Goal: Information Seeking & Learning: Understand process/instructions

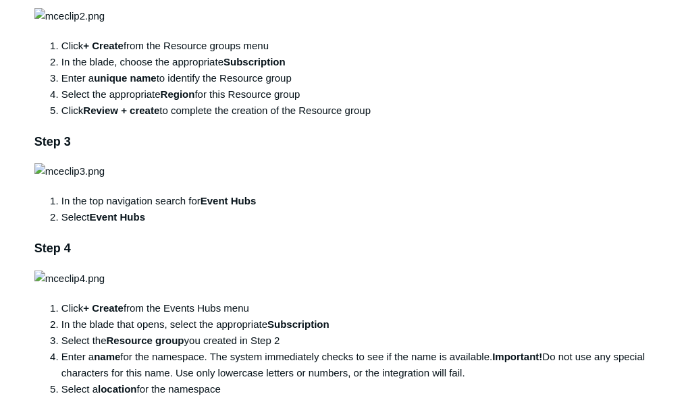
scroll to position [571, 0]
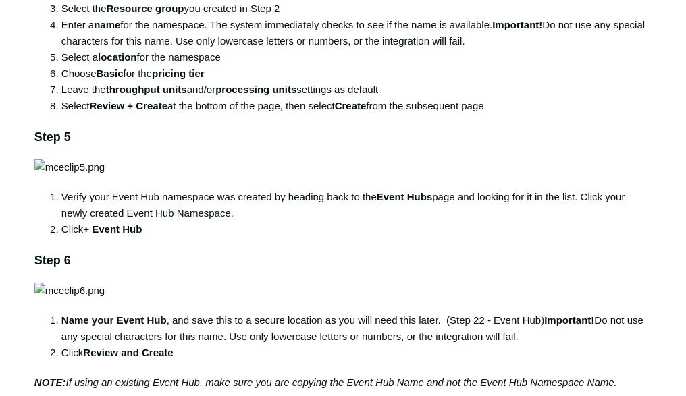
scroll to position [1003, 0]
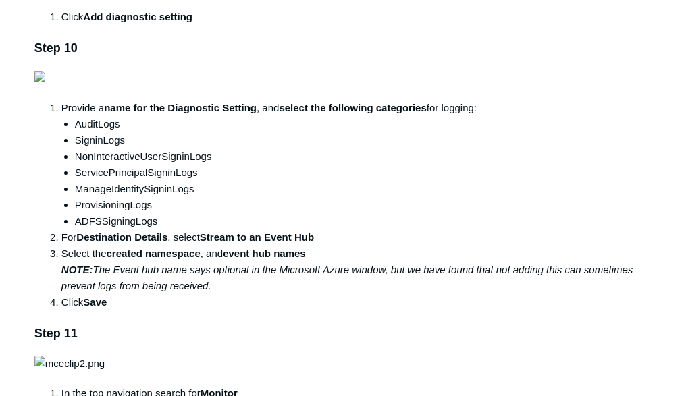
scroll to position [1705, 0]
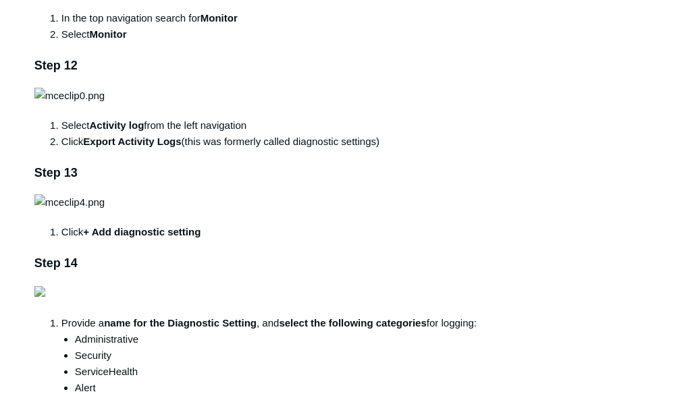
scroll to position [1975, 0]
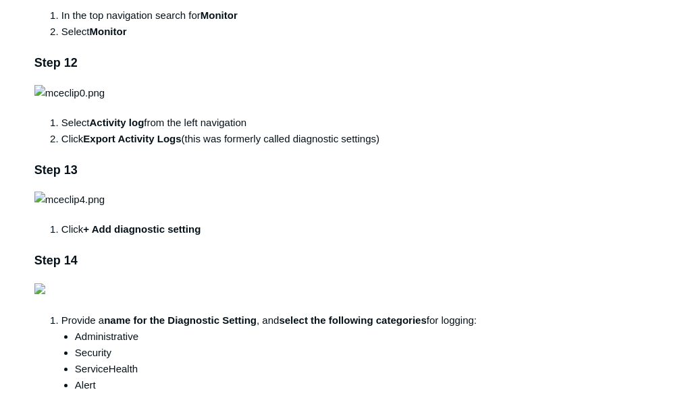
drag, startPoint x: 238, startPoint y: 292, endPoint x: 344, endPoint y: 290, distance: 106.0
copy strong "Azure Active Directory"
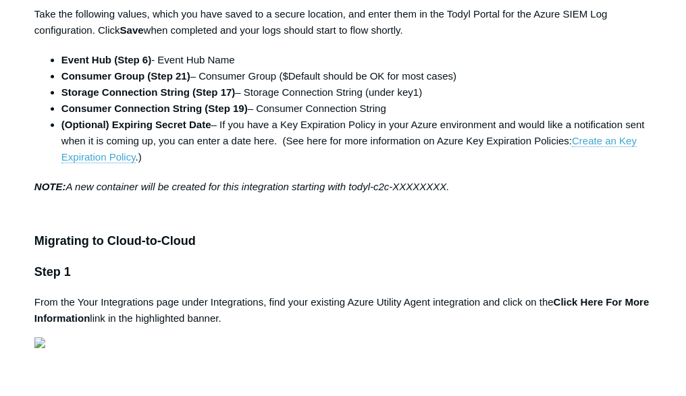
scroll to position [3594, 0]
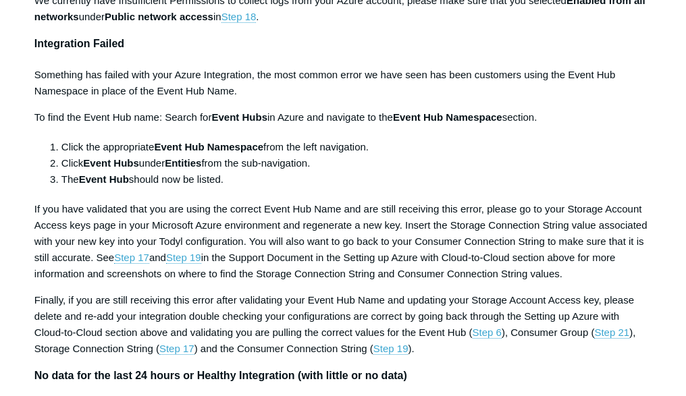
scroll to position [5268, 0]
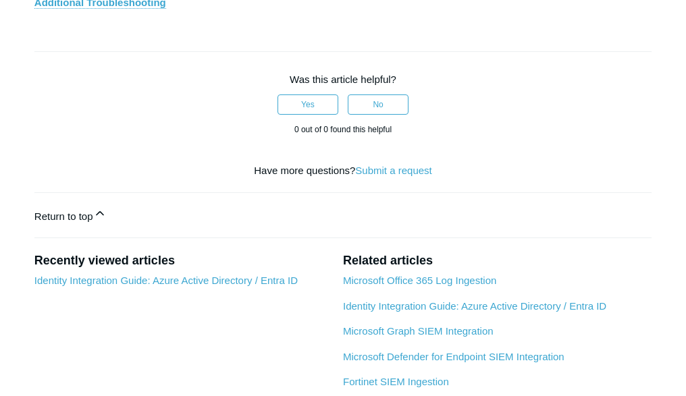
scroll to position [5916, 0]
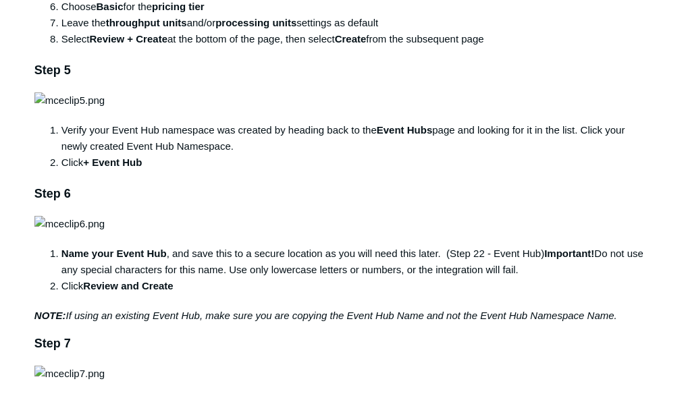
scroll to position [1050, 0]
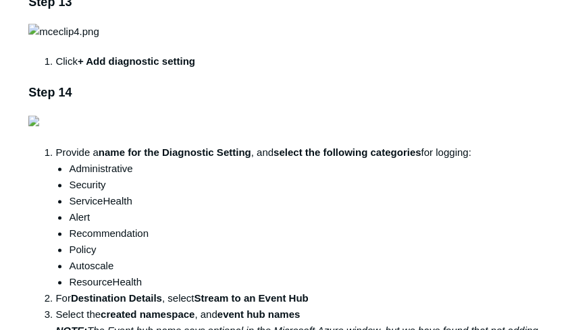
scroll to position [2211, 0]
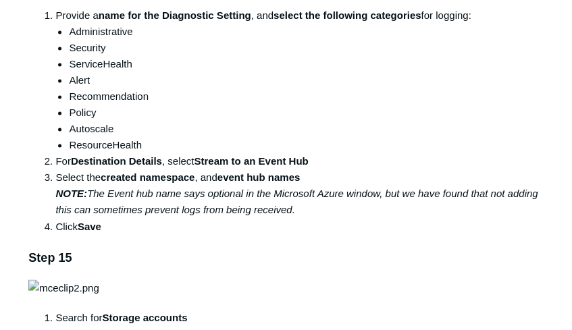
scroll to position [2391, 0]
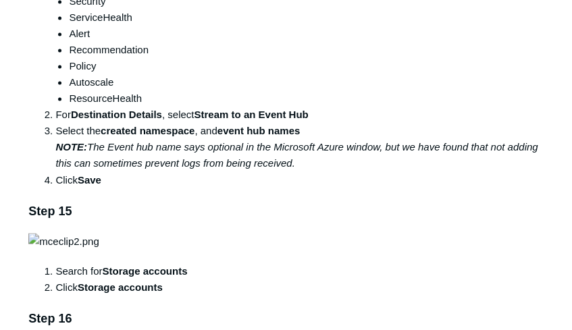
drag, startPoint x: 104, startPoint y: 167, endPoint x: 212, endPoint y: 162, distance: 108.1
copy strong "Azure Active Directory"
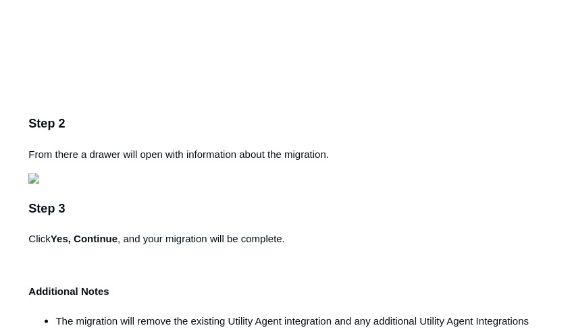
scroll to position [4056, 0]
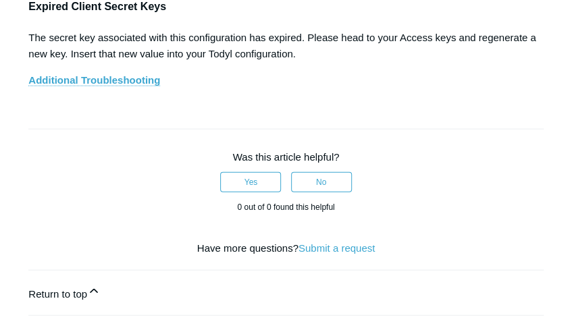
scroll to position [5946, 0]
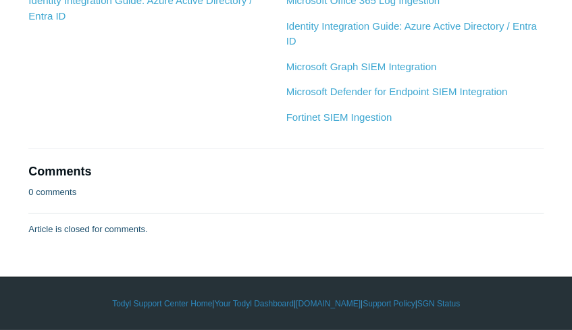
scroll to position [6710, 0]
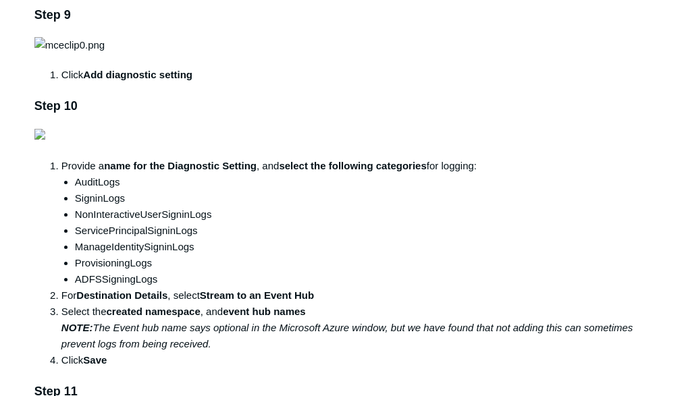
scroll to position [1529, 0]
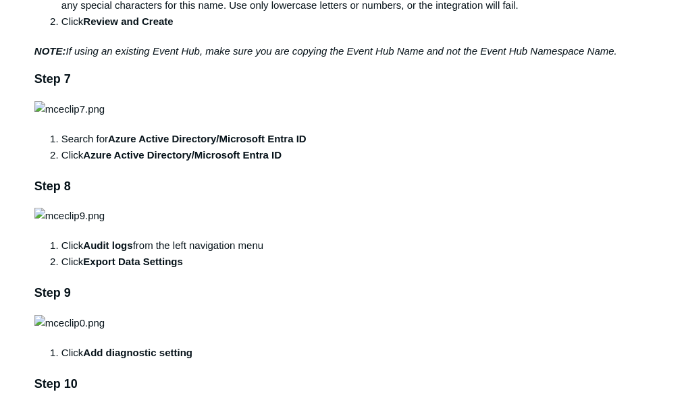
scroll to position [1151, 0]
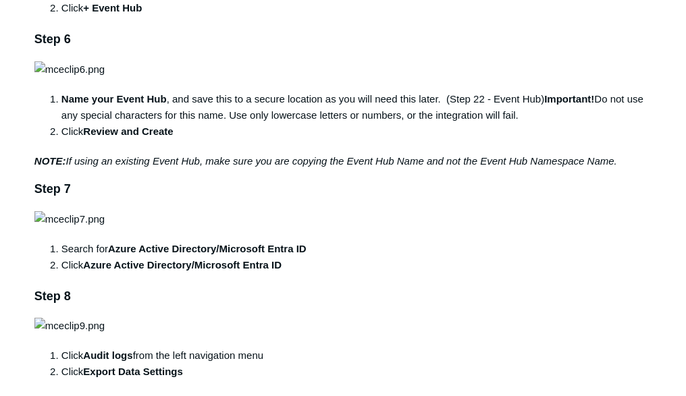
drag, startPoint x: 109, startPoint y: 298, endPoint x: 181, endPoint y: 297, distance: 72.2
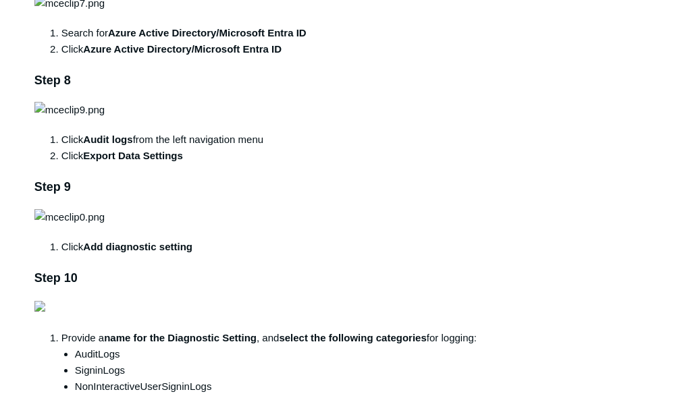
scroll to position [1529, 0]
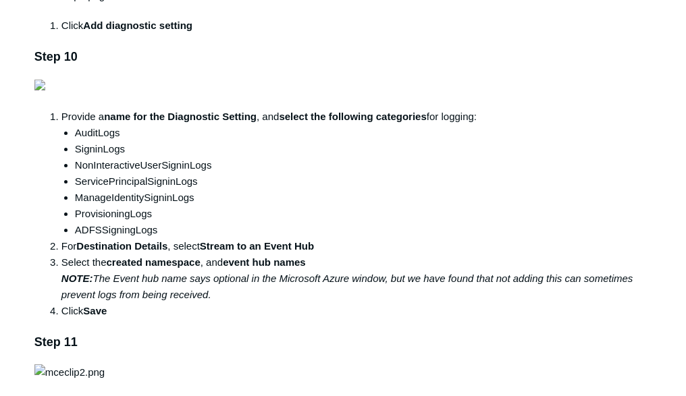
scroll to position [1583, 0]
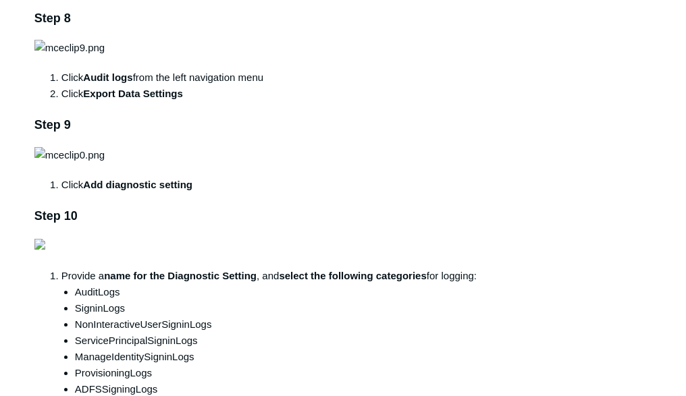
scroll to position [1367, 0]
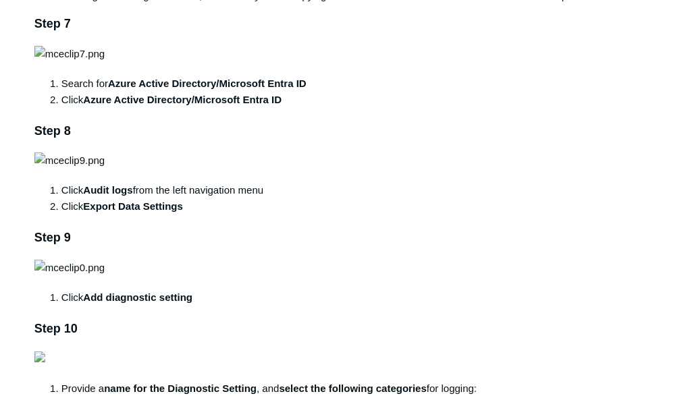
scroll to position [1313, 0]
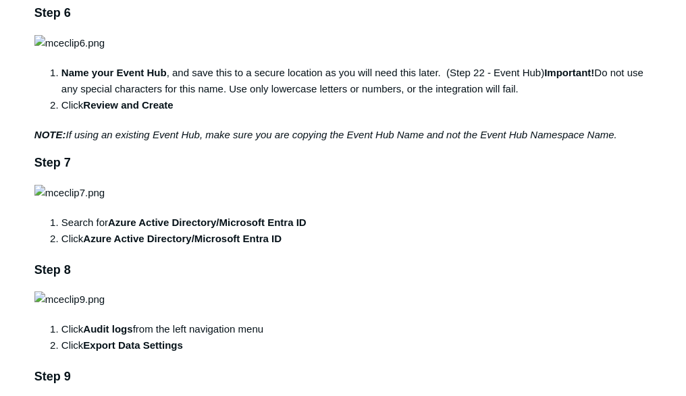
scroll to position [1151, 0]
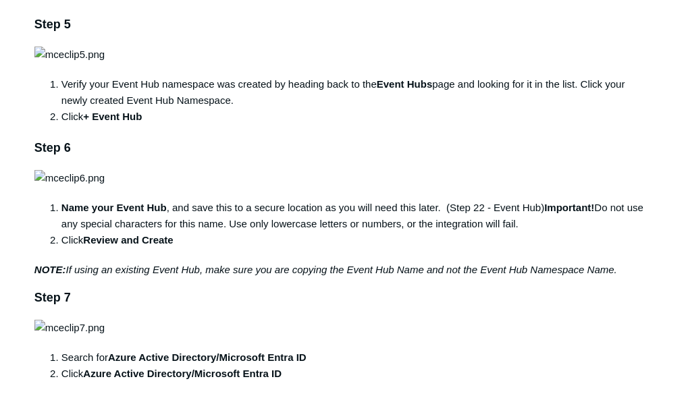
scroll to position [1043, 0]
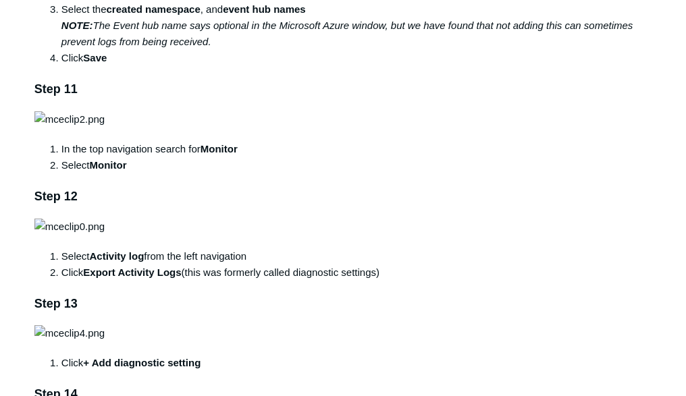
scroll to position [1853, 0]
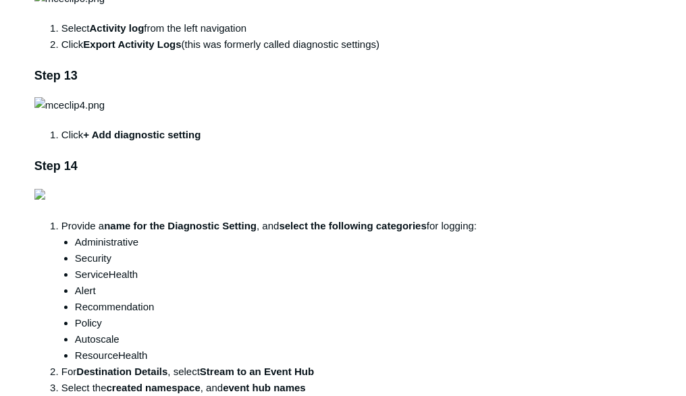
scroll to position [2069, 0]
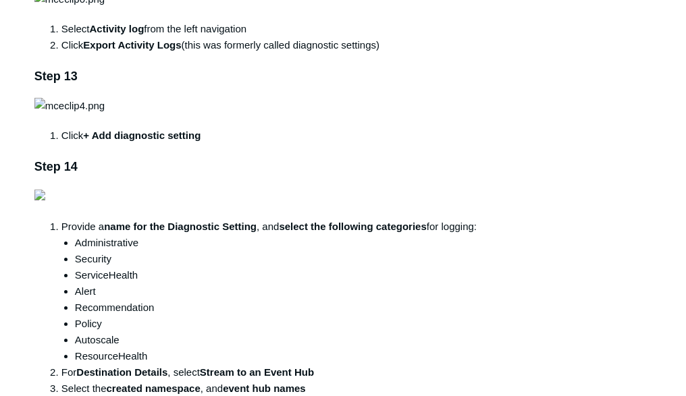
drag, startPoint x: 237, startPoint y: 197, endPoint x: 344, endPoint y: 194, distance: 106.7
copy strong "Azure Active Directory"
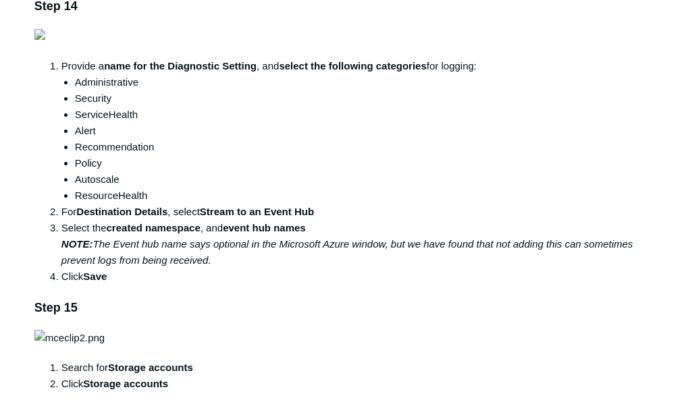
scroll to position [2231, 0]
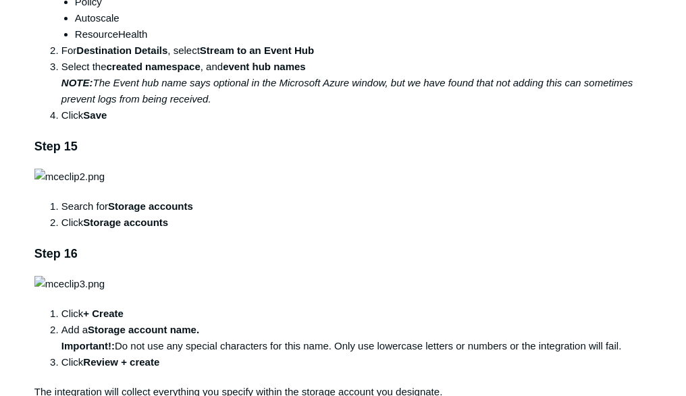
scroll to position [2393, 0]
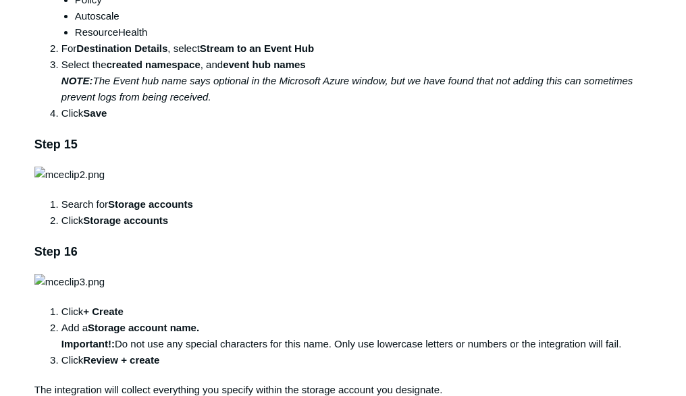
drag, startPoint x: 78, startPoint y: 111, endPoint x: 165, endPoint y: 123, distance: 87.1
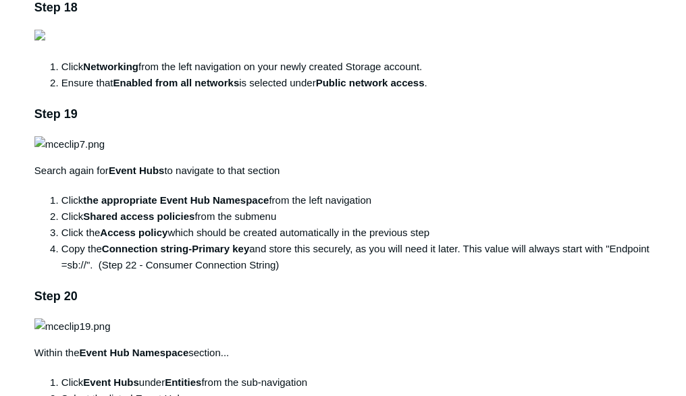
scroll to position [3202, 0]
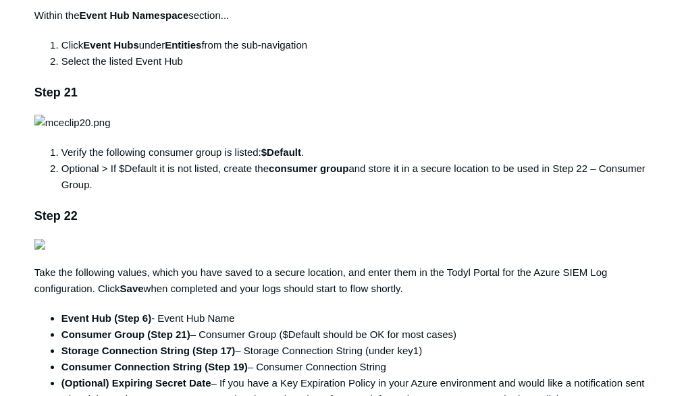
scroll to position [3526, 0]
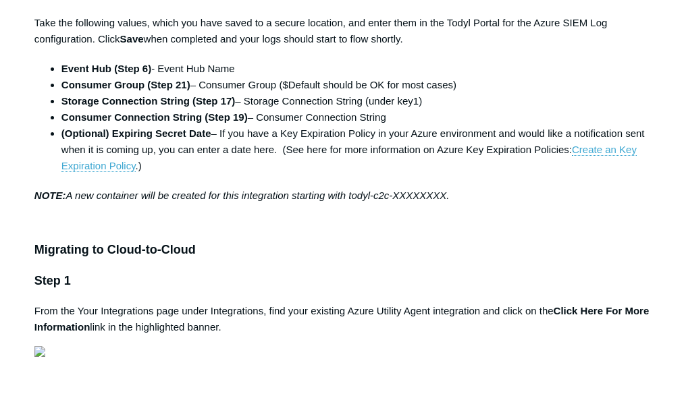
scroll to position [3688, 0]
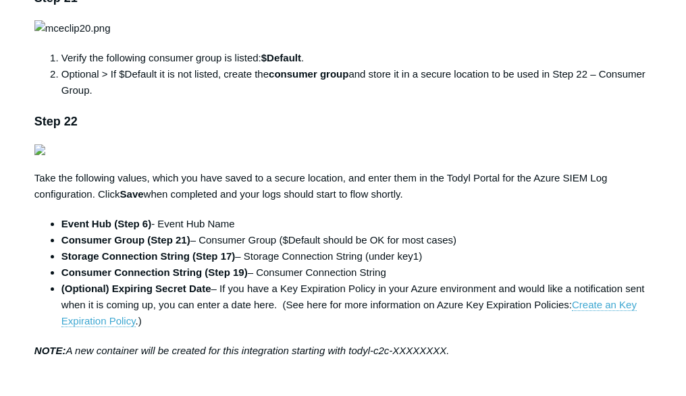
scroll to position [3472, 0]
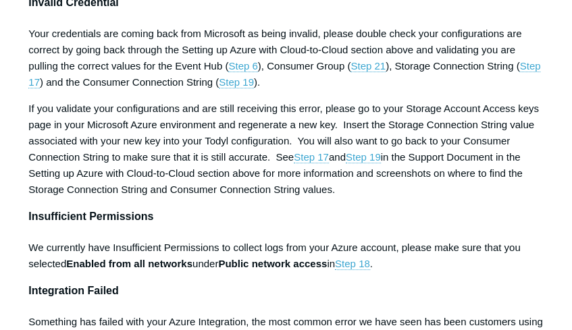
scroll to position [5137, 0]
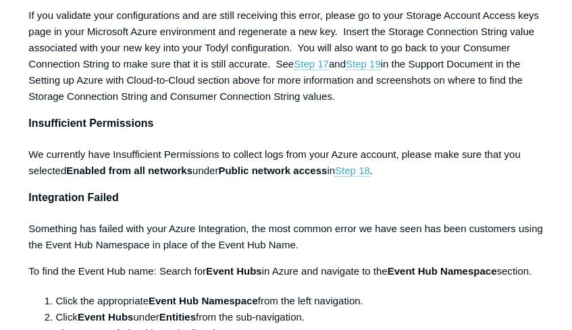
scroll to position [5317, 0]
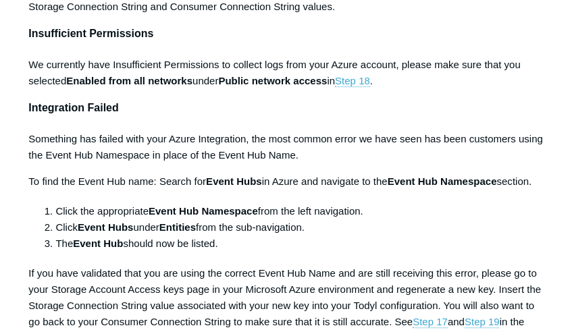
drag, startPoint x: 13, startPoint y: 86, endPoint x: 54, endPoint y: 96, distance: 41.6
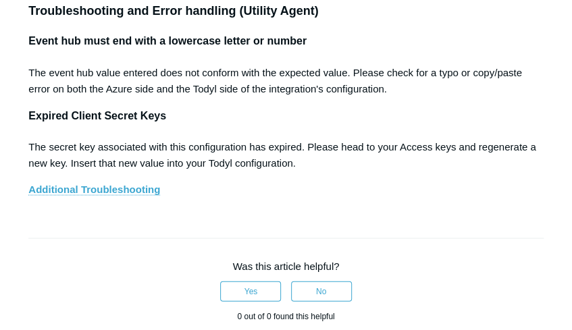
scroll to position [5992, 0]
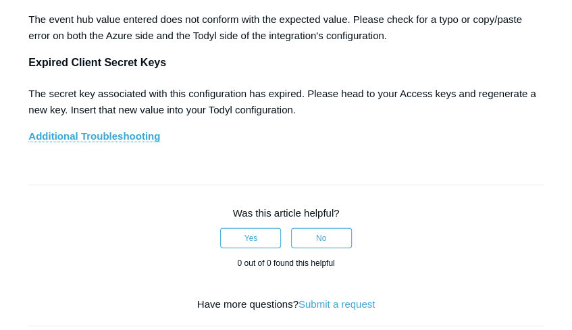
drag, startPoint x: 492, startPoint y: 189, endPoint x: 465, endPoint y: 204, distance: 30.8
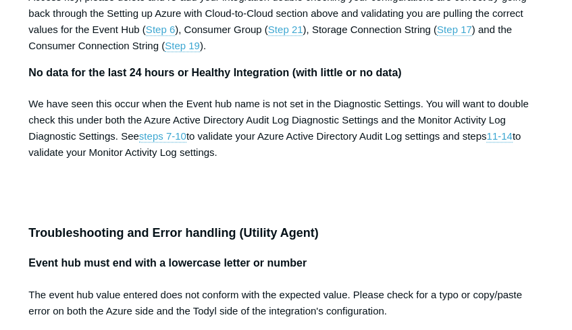
scroll to position [5677, 0]
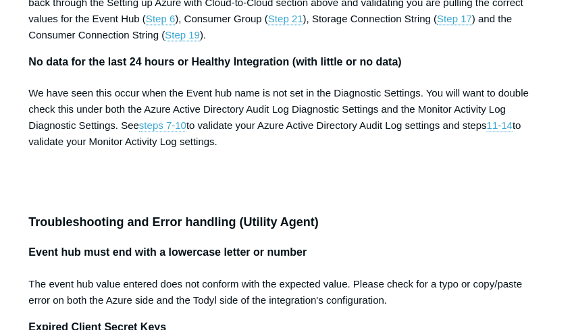
scroll to position [5722, 0]
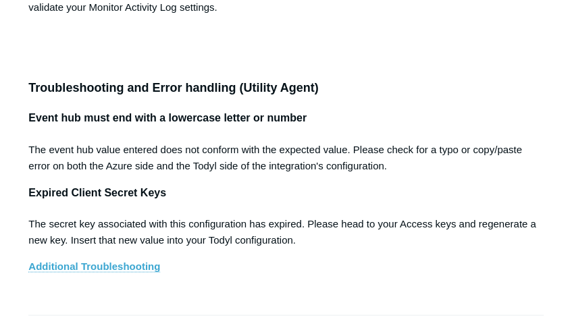
scroll to position [5947, 0]
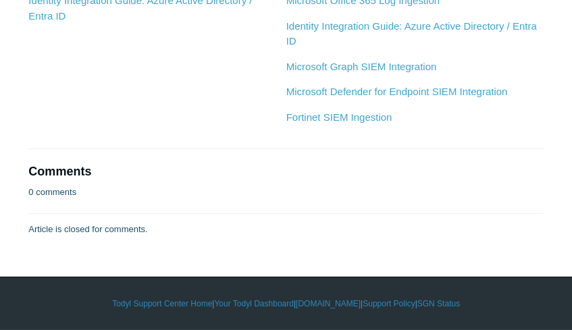
scroll to position [6667, 0]
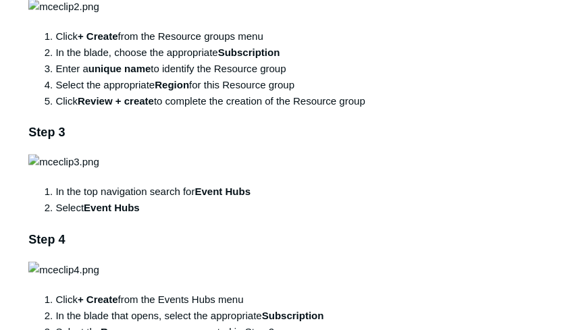
scroll to position [635, 0]
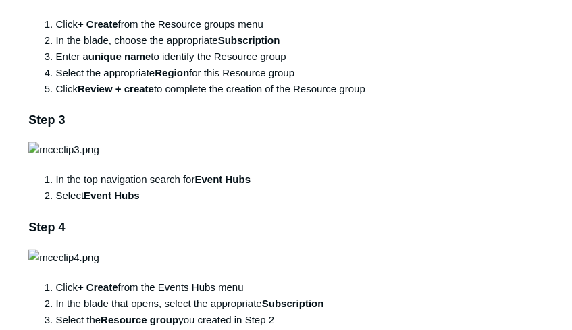
drag, startPoint x: 5, startPoint y: 162, endPoint x: 30, endPoint y: 162, distance: 24.3
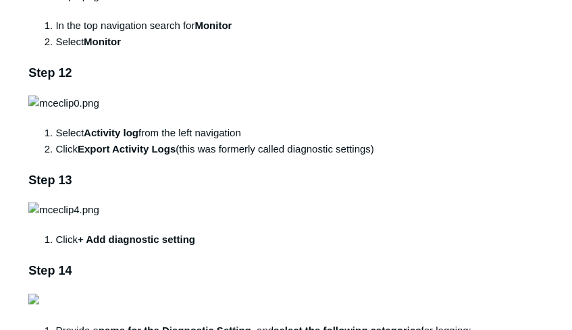
scroll to position [2030, 0]
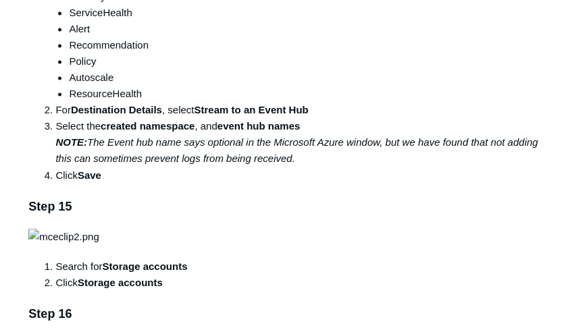
scroll to position [2345, 0]
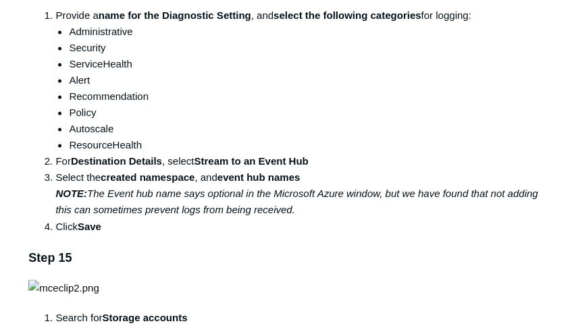
drag, startPoint x: 105, startPoint y: 213, endPoint x: 56, endPoint y: 142, distance: 85.8
copy strong "Azure Active Directory"
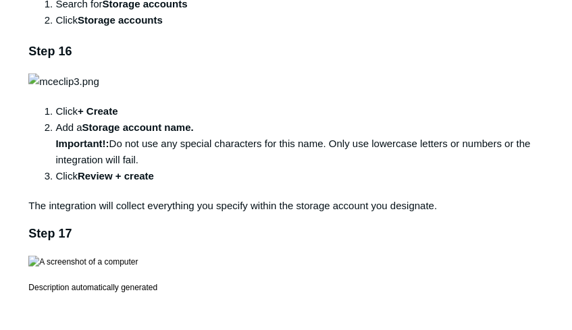
scroll to position [2660, 0]
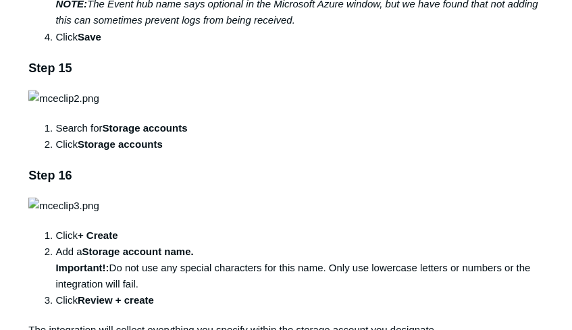
scroll to position [2615, 0]
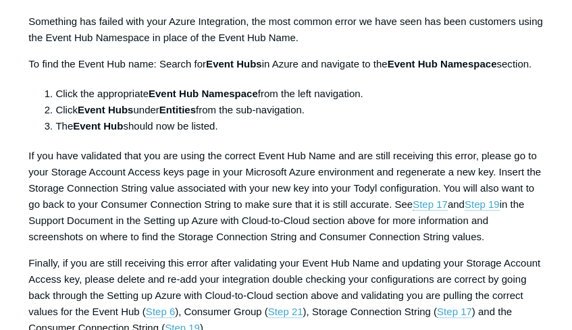
scroll to position [5449, 0]
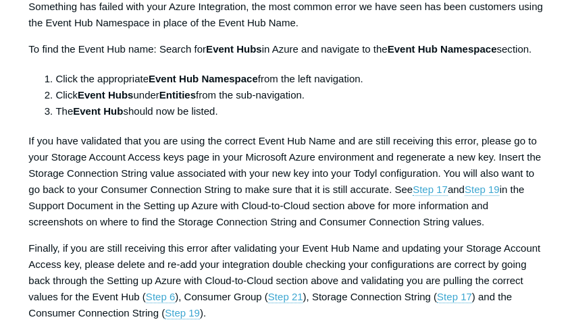
drag, startPoint x: 514, startPoint y: 149, endPoint x: 490, endPoint y: 169, distance: 31.2
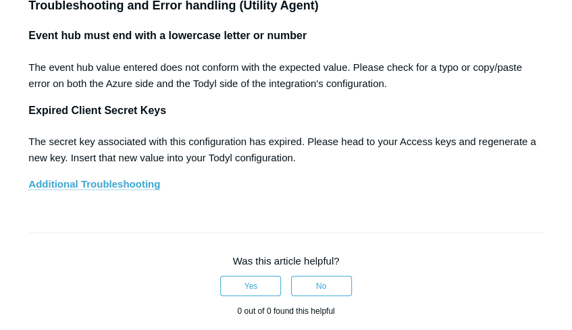
scroll to position [5944, 0]
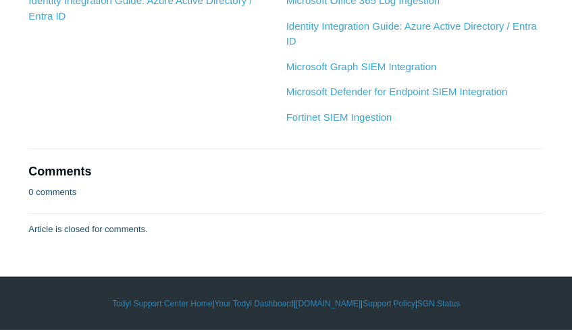
scroll to position [6664, 0]
